Goal: Find contact information: Find contact information

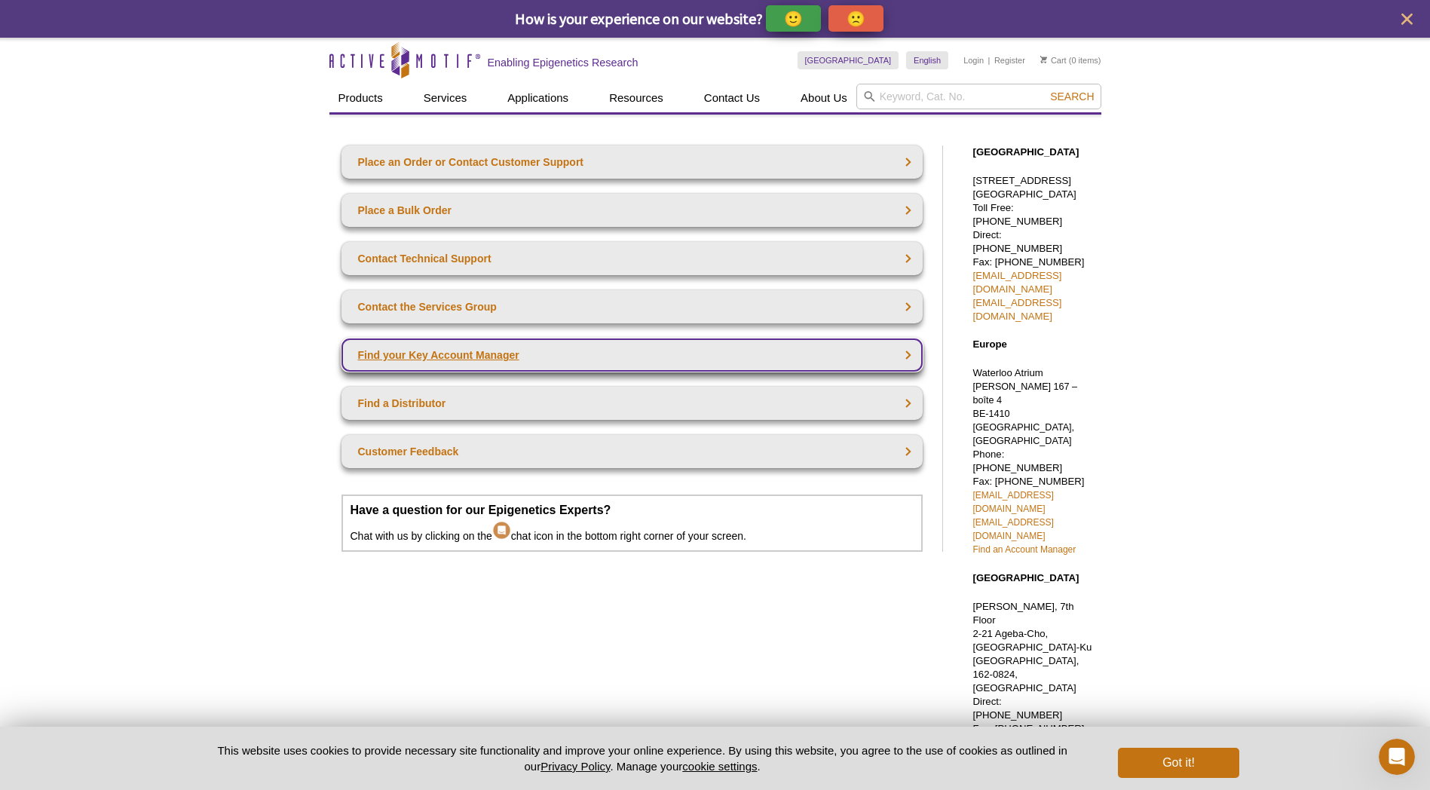
click at [451, 348] on link "Find your Key Account Manager" at bounding box center [632, 355] width 581 height 33
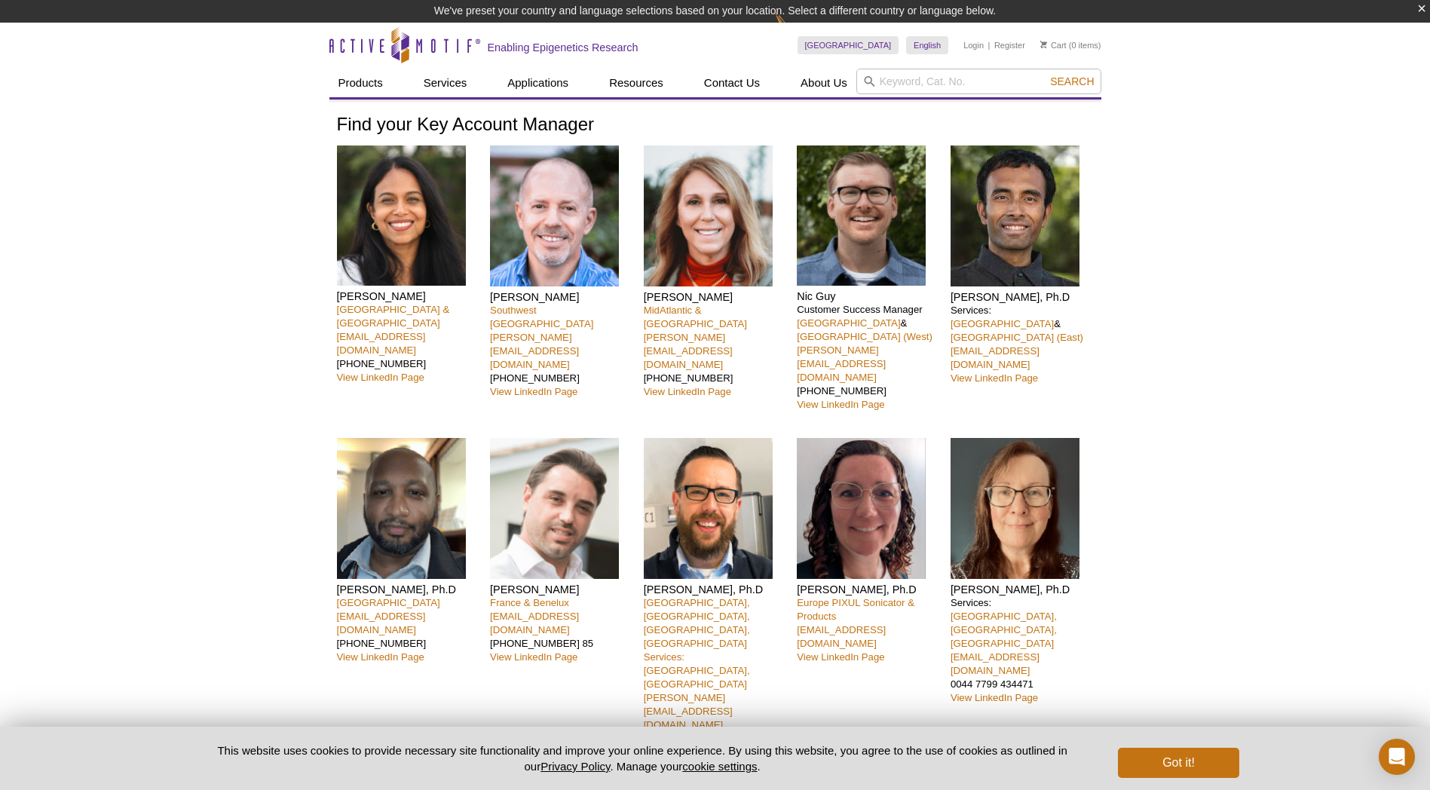
click at [1201, 782] on pint-cookie-banner "This website uses cookies to provide necessary site functionality and improve y…" at bounding box center [715, 758] width 1430 height 63
click at [1202, 765] on button "Got it!" at bounding box center [1178, 763] width 121 height 30
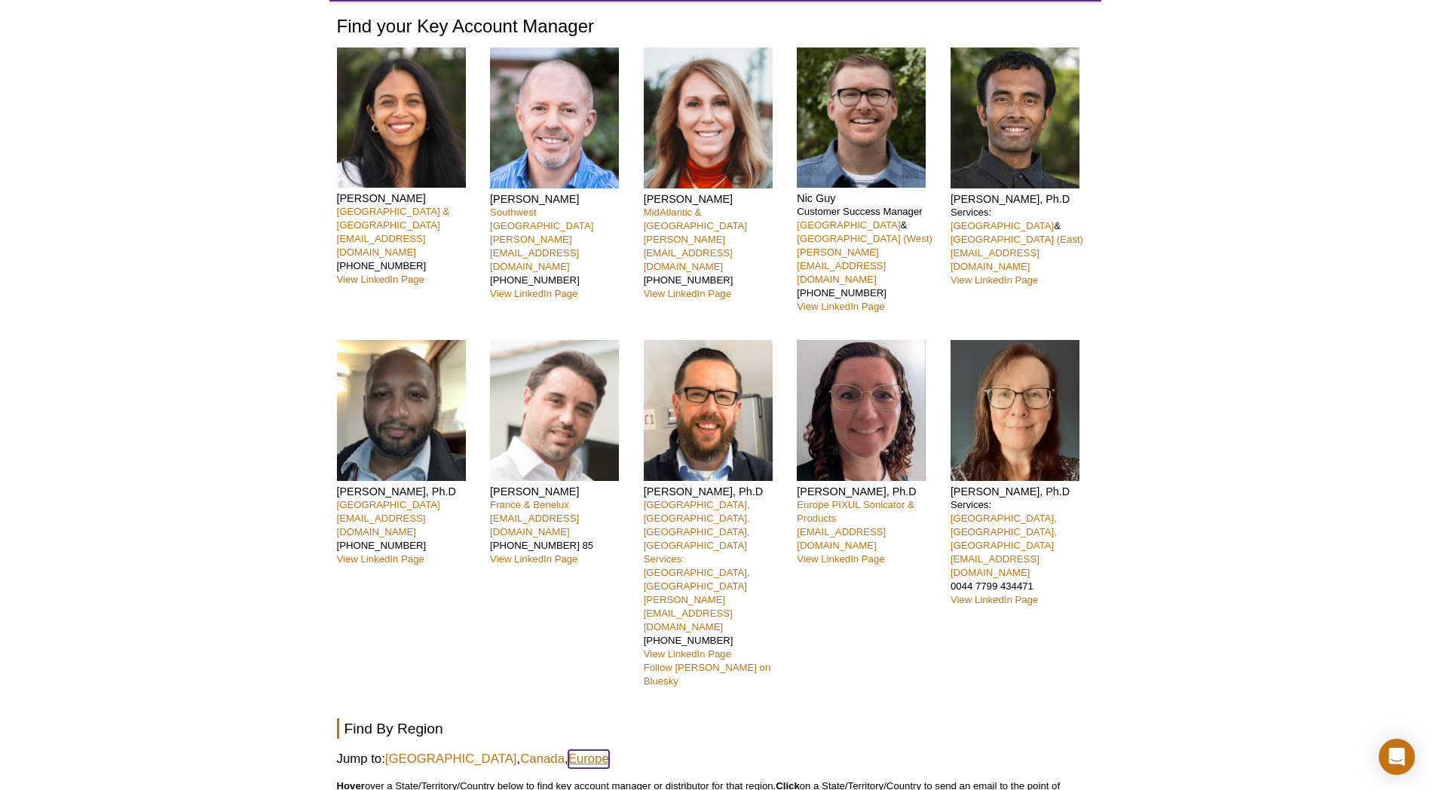
click at [569, 750] on link "Europe" at bounding box center [589, 759] width 41 height 18
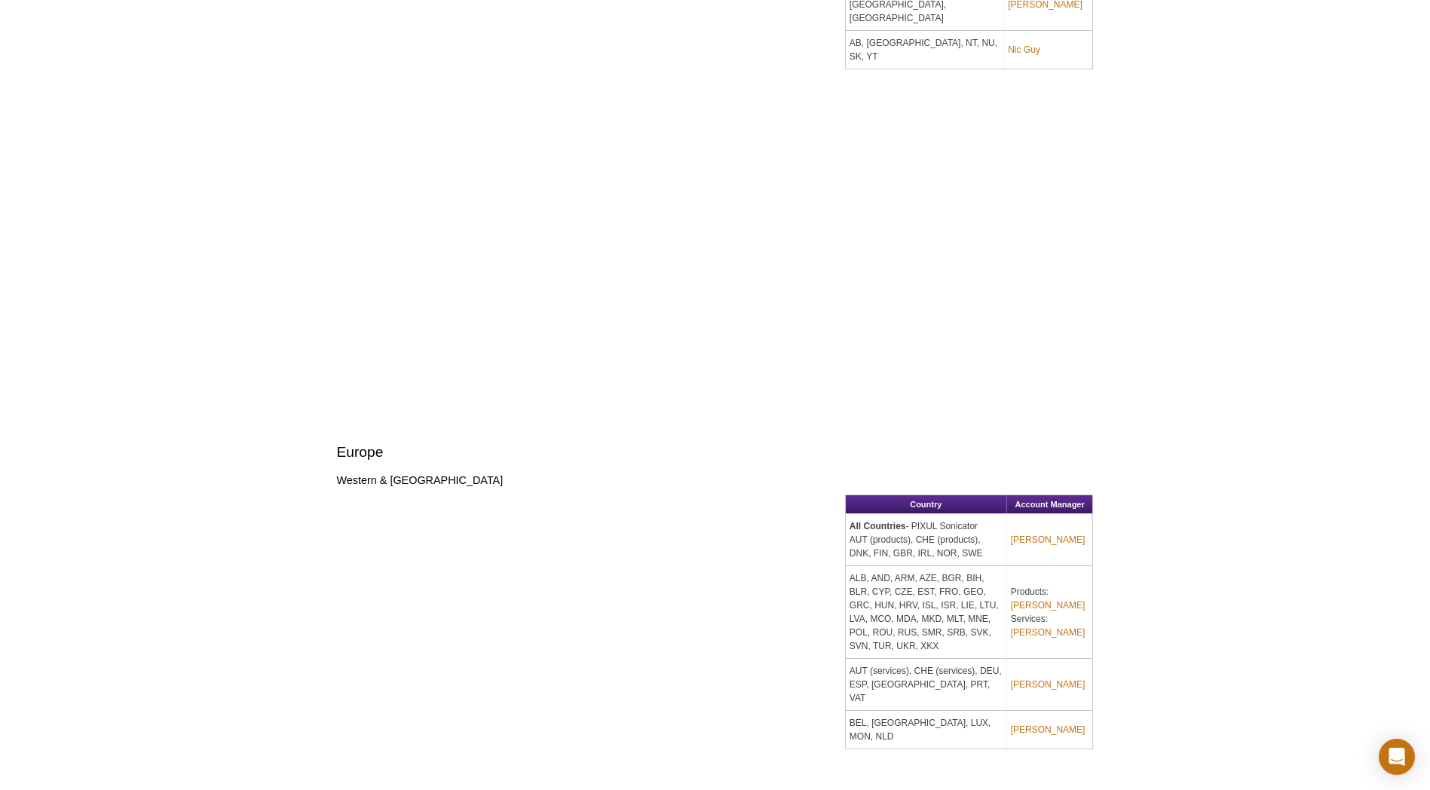
scroll to position [75, 0]
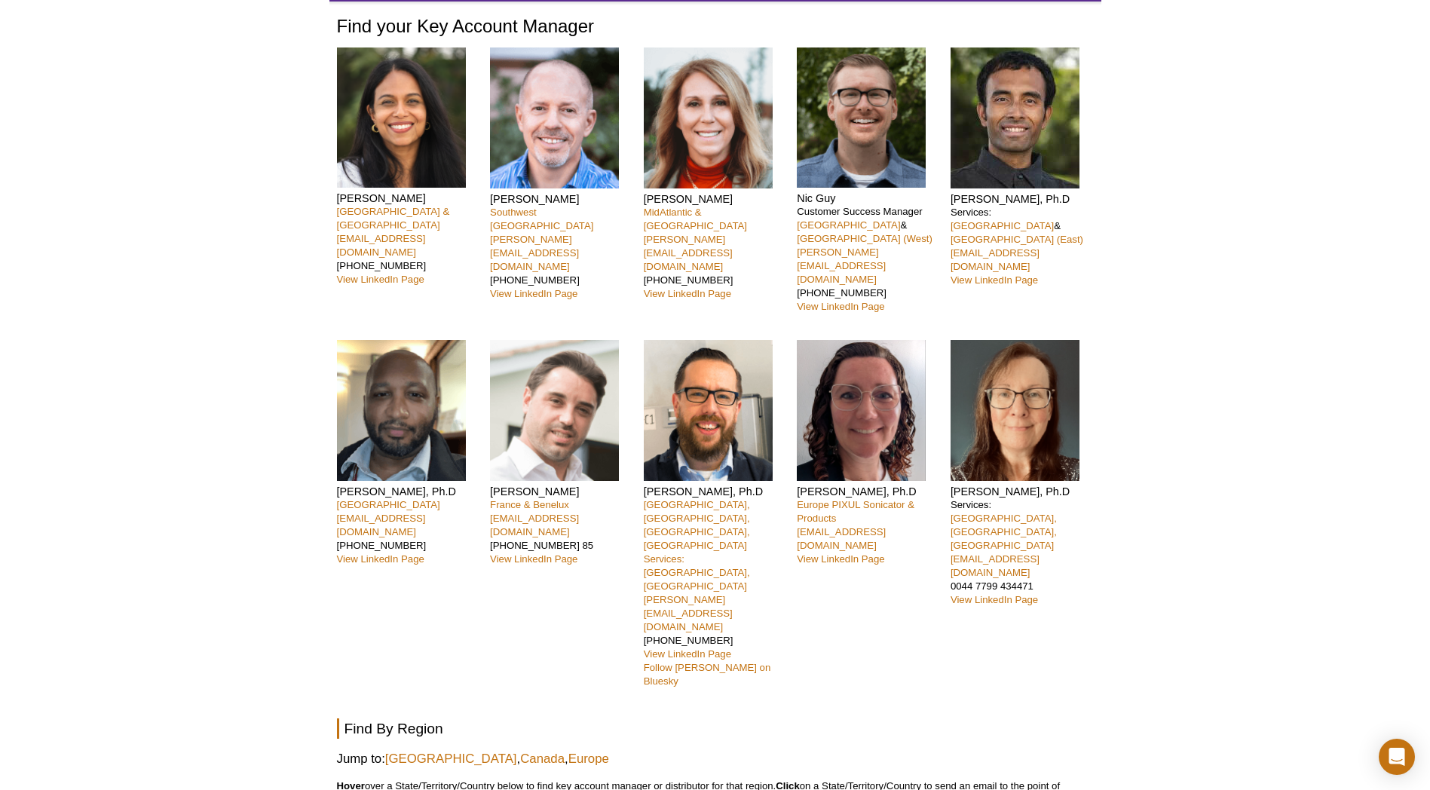
drag, startPoint x: 766, startPoint y: 680, endPoint x: 747, endPoint y: 679, distance: 19.6
drag, startPoint x: 747, startPoint y: 679, endPoint x: 720, endPoint y: 725, distance: 53.0
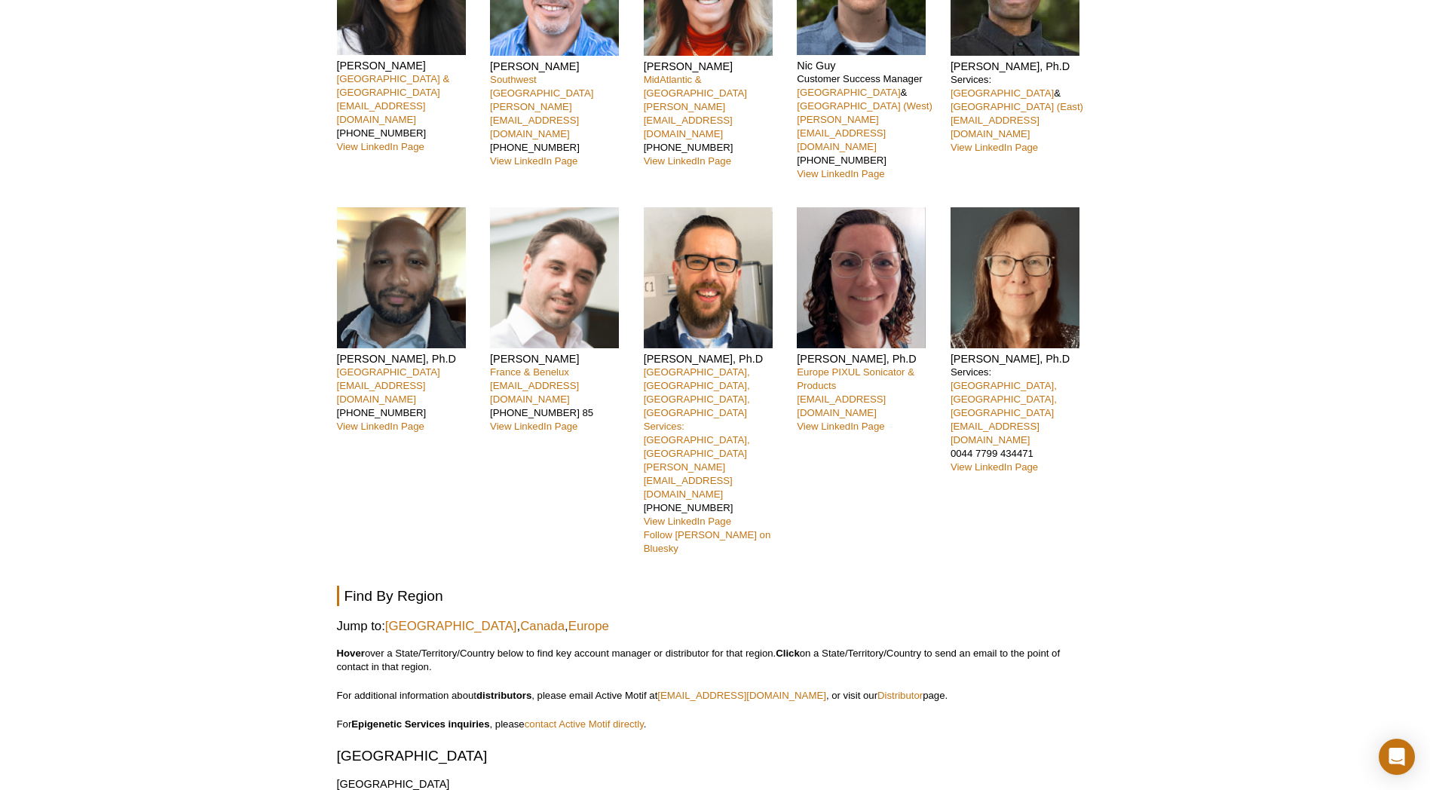
scroll to position [226, 0]
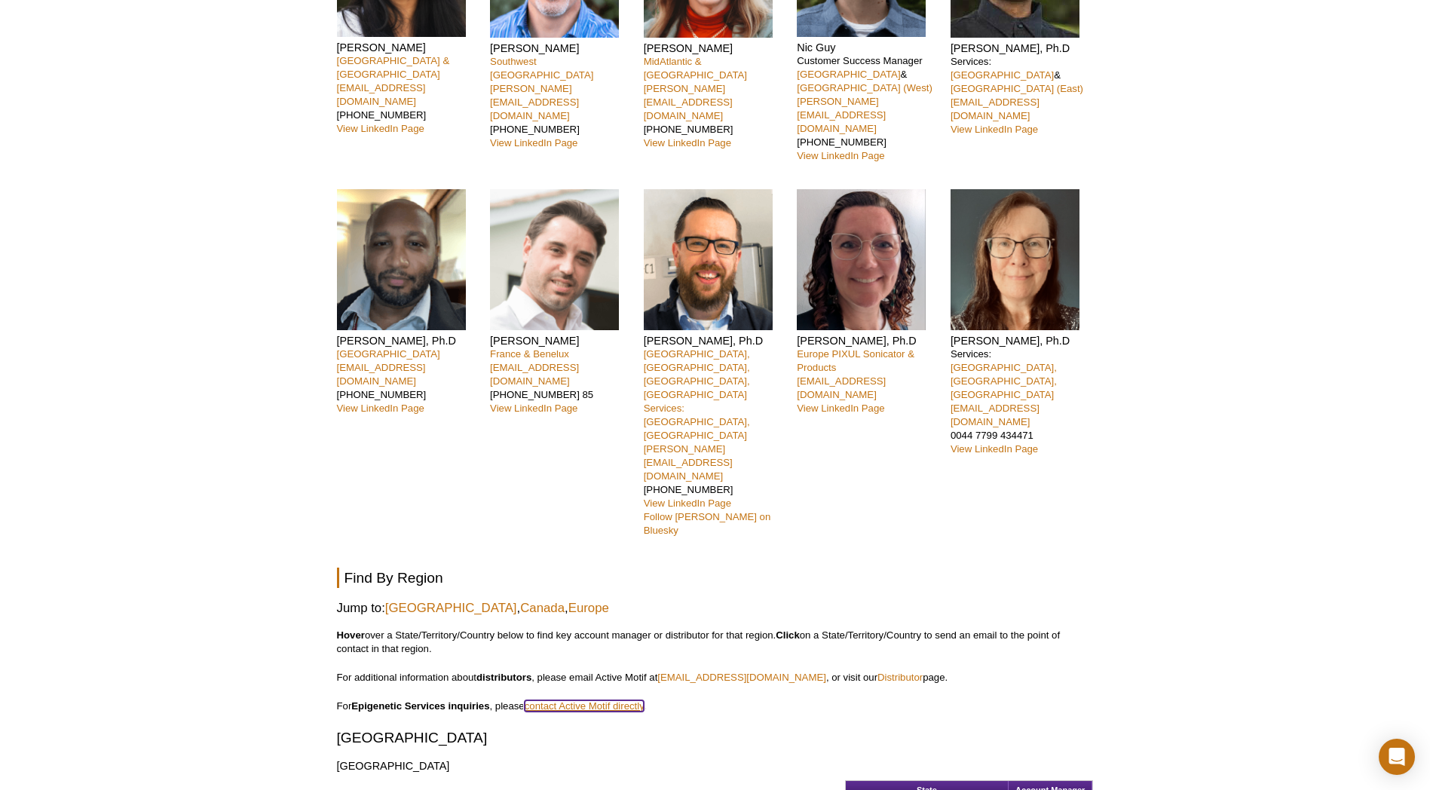
click at [559, 701] on link "contact Active Motif directly" at bounding box center [584, 706] width 119 height 11
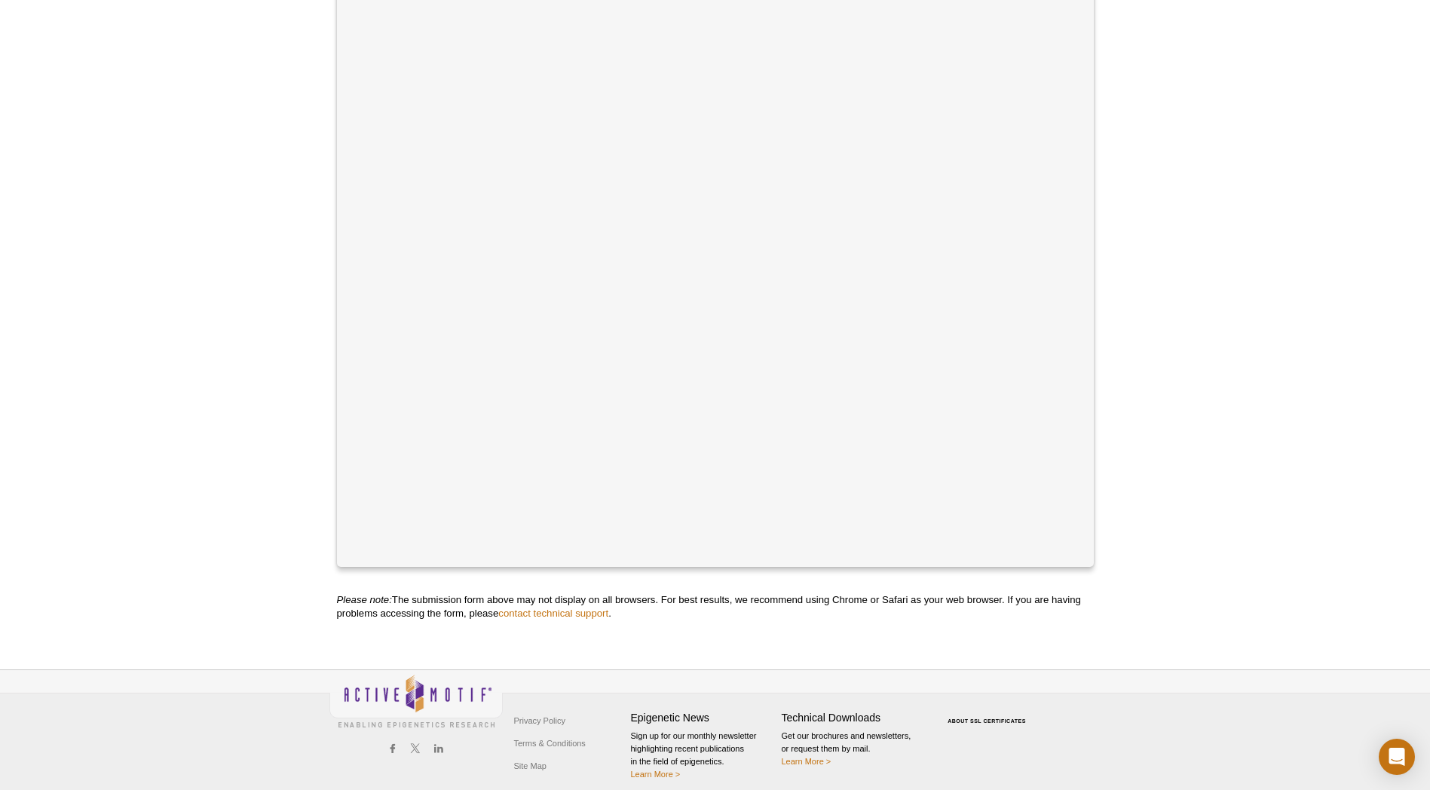
scroll to position [431, 0]
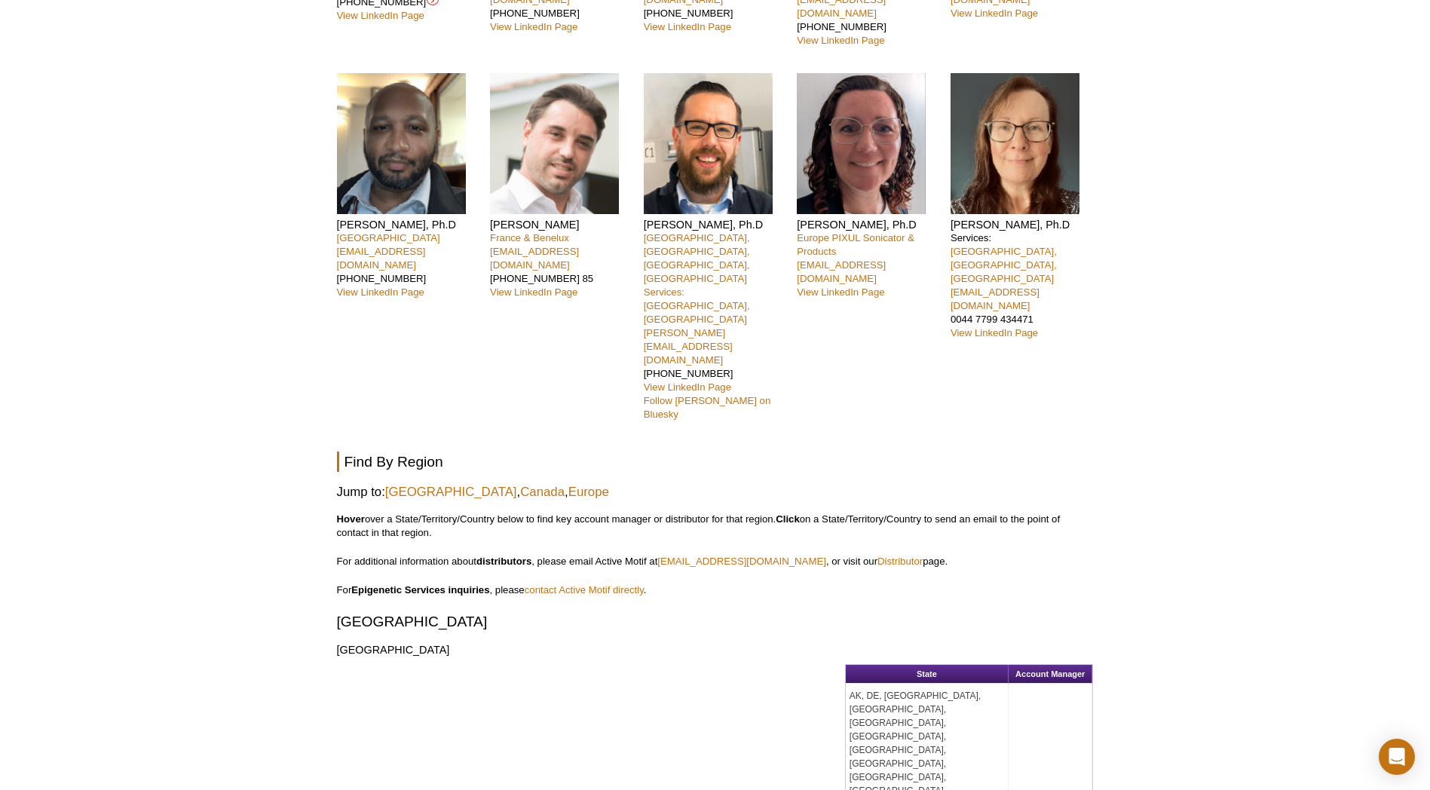
scroll to position [204, 0]
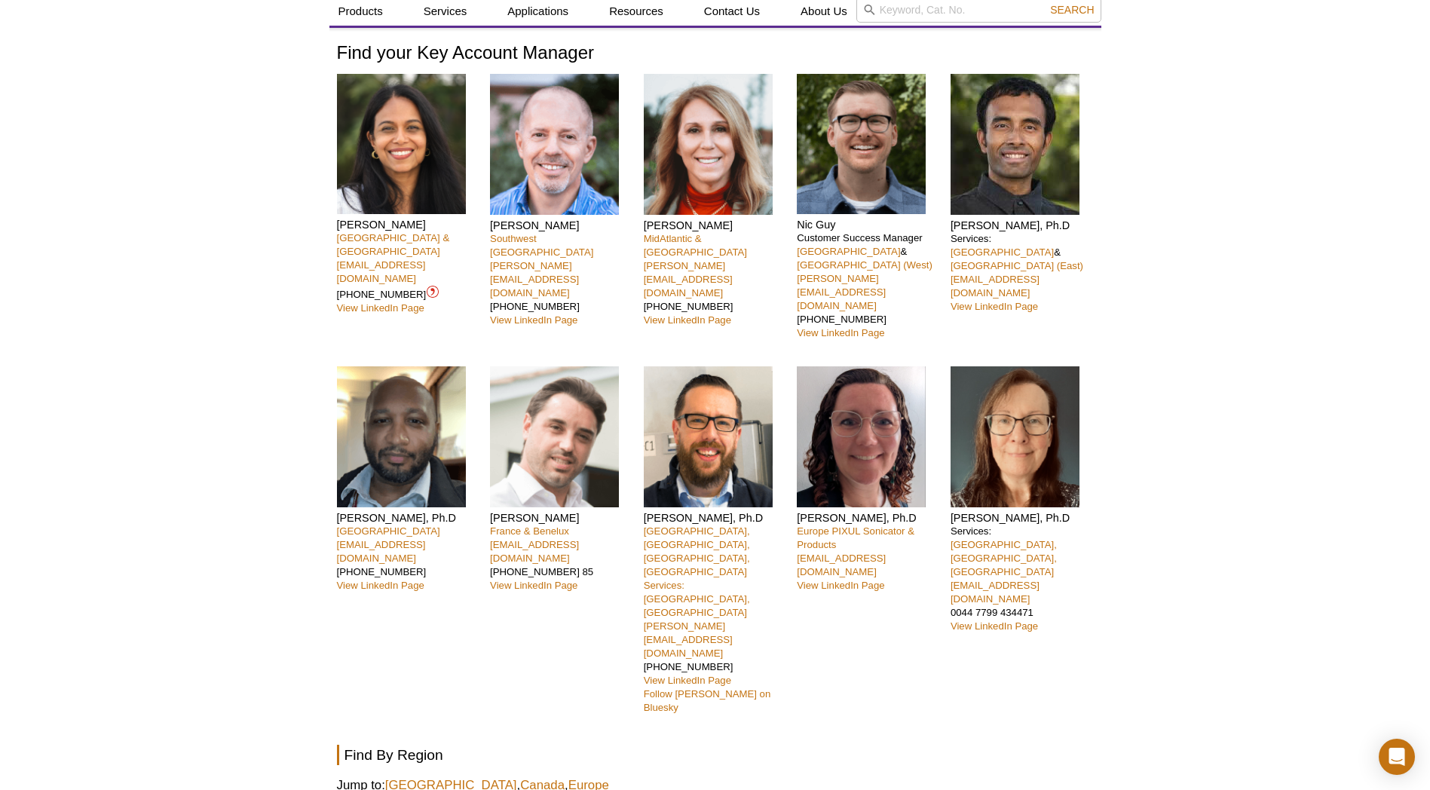
scroll to position [75, 0]
